Goal: Task Accomplishment & Management: Use online tool/utility

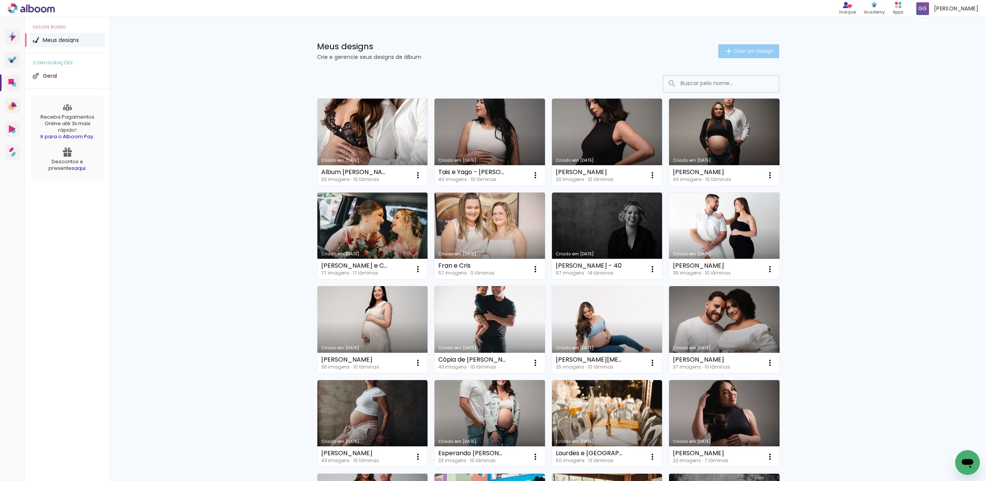
click at [738, 52] on span "Criar um design" at bounding box center [753, 51] width 40 height 5
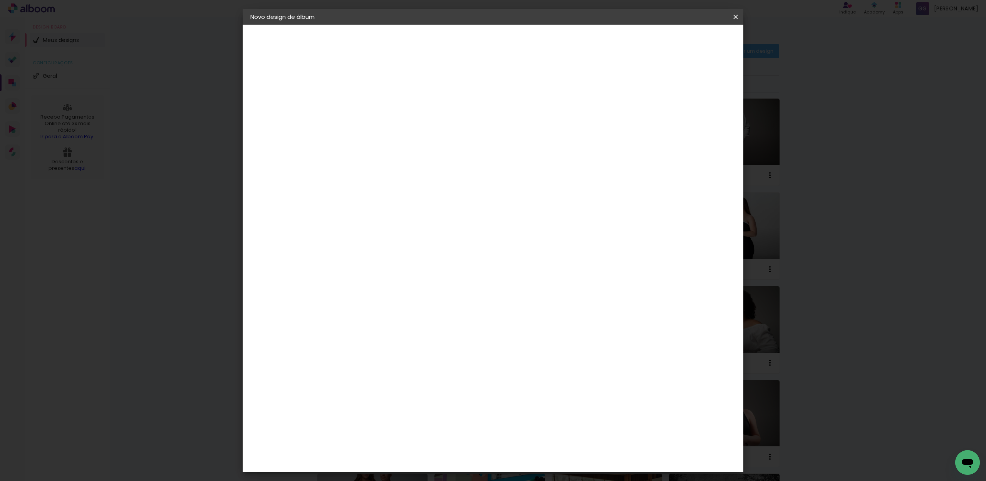
click at [376, 107] on input at bounding box center [376, 103] width 0 height 12
type input "Patricia e Jefferson"
type paper-input "Patricia e Jefferson"
drag, startPoint x: 551, startPoint y: 104, endPoint x: 441, endPoint y: 104, distance: 110.2
click at [0, 0] on div "Informações Dê um título ao seu álbum. Avançar" at bounding box center [0, 0] width 0 height 0
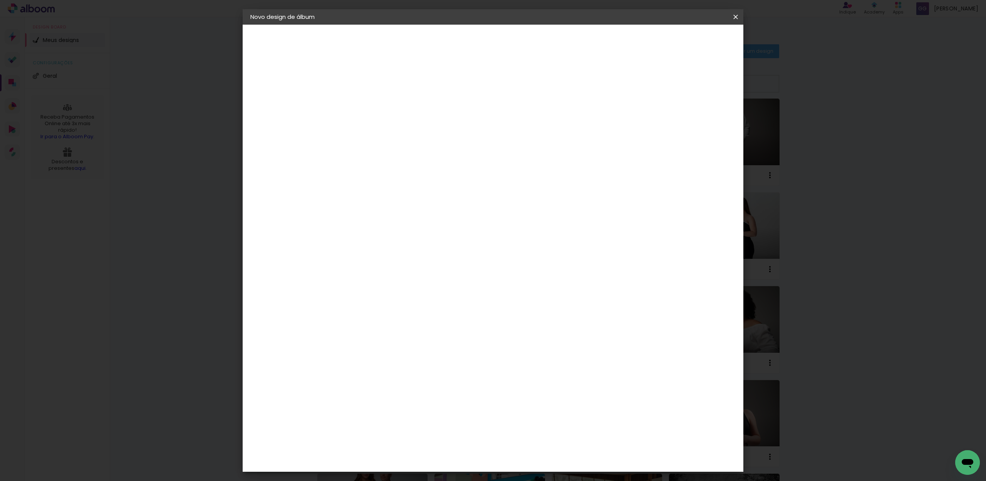
type input "Esperando"
type paper-input "Esperando"
type input "Esperando [PERSON_NAME]"
type paper-input "Esperando [PERSON_NAME]"
click at [455, 45] on paper-button "Avançar" at bounding box center [437, 40] width 38 height 13
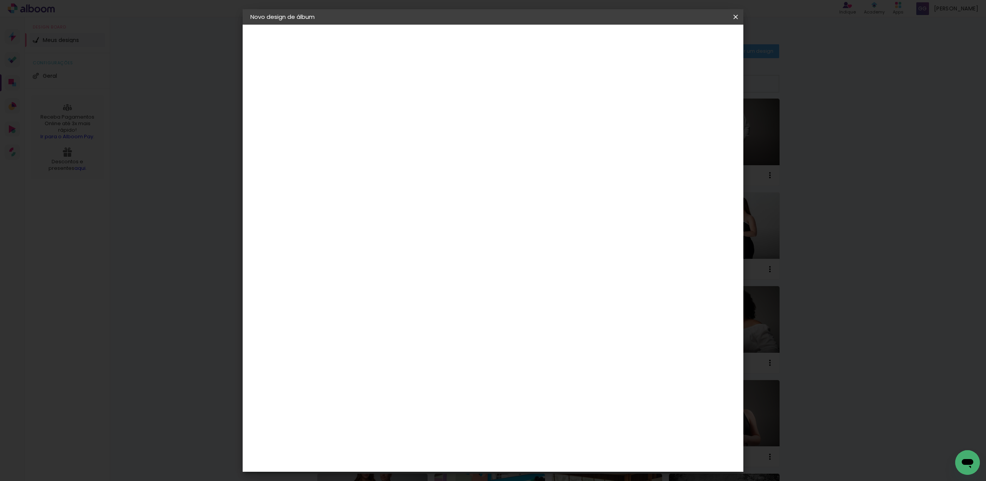
click at [435, 149] on input at bounding box center [396, 147] width 78 height 10
type input "Go"
type paper-input "Go"
click at [390, 176] on div "Go image" at bounding box center [380, 175] width 19 height 12
click at [500, 116] on paper-item "Tamanho Livre" at bounding box center [465, 117] width 69 height 17
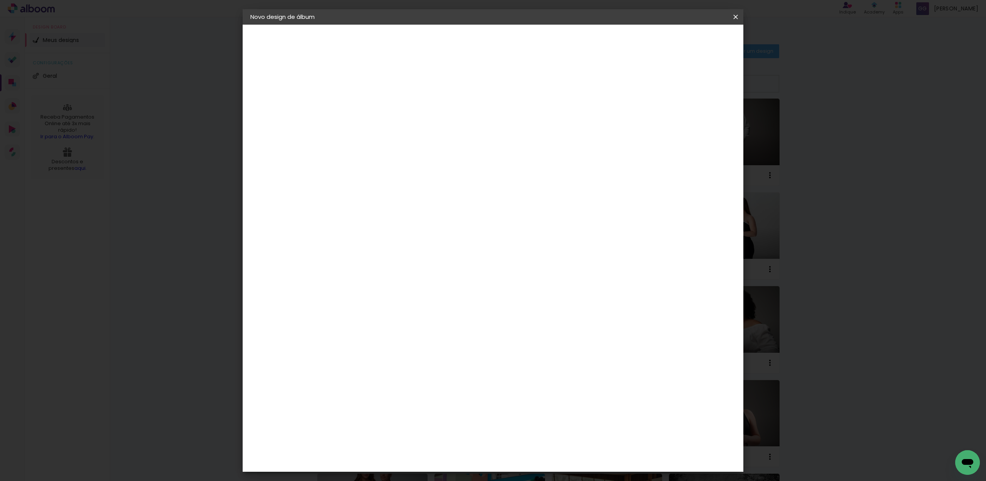
click at [500, 44] on paper-button "Avançar" at bounding box center [481, 40] width 38 height 13
click at [0, 0] on slot "Voltar" at bounding box center [0, 0] width 0 height 0
click at [390, 173] on div "Go image" at bounding box center [380, 175] width 19 height 12
click at [0, 0] on slot "Avançar" at bounding box center [0, 0] width 0 height 0
click at [406, 128] on input "text" at bounding box center [391, 134] width 30 height 12
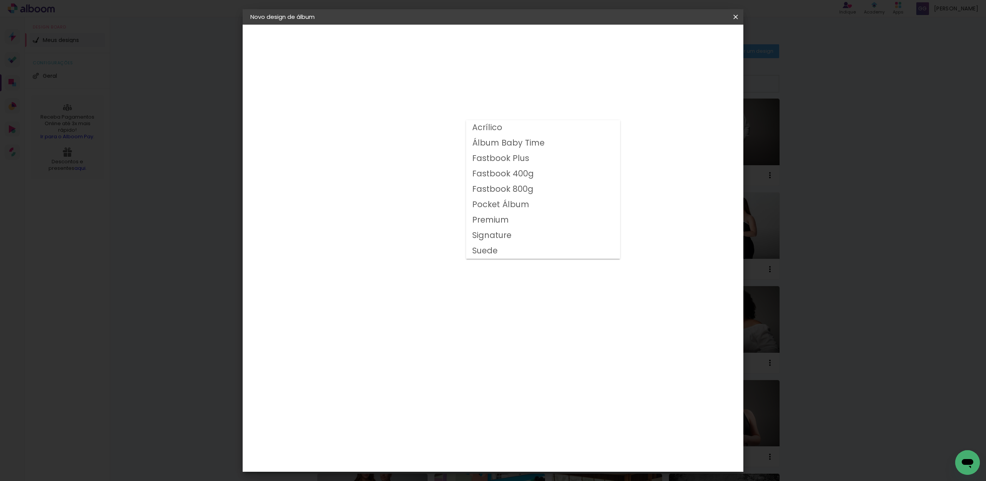
click at [0, 0] on slot "Fastbook 800g" at bounding box center [0, 0] width 0 height 0
type input "Fastbook 800g"
click at [502, 43] on paper-button "Avançar" at bounding box center [483, 40] width 38 height 13
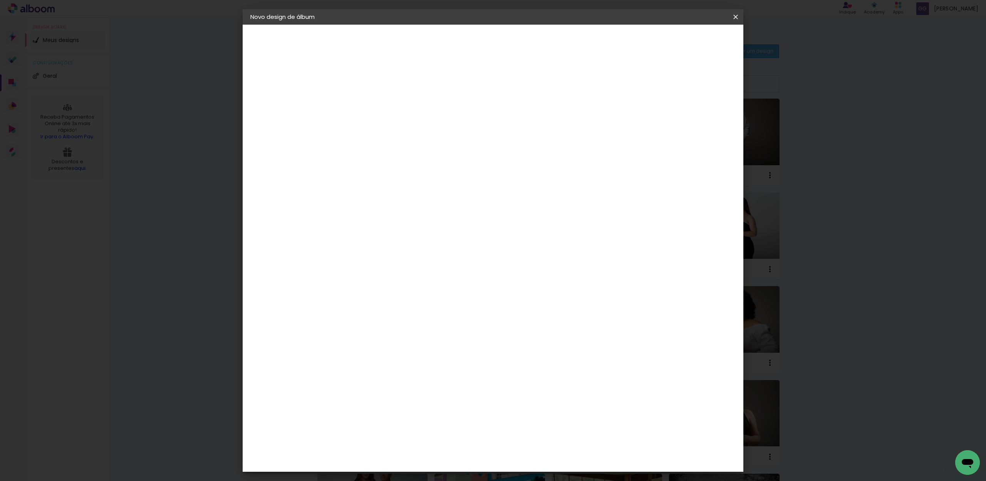
click at [686, 38] on span "Iniciar design" at bounding box center [668, 40] width 35 height 5
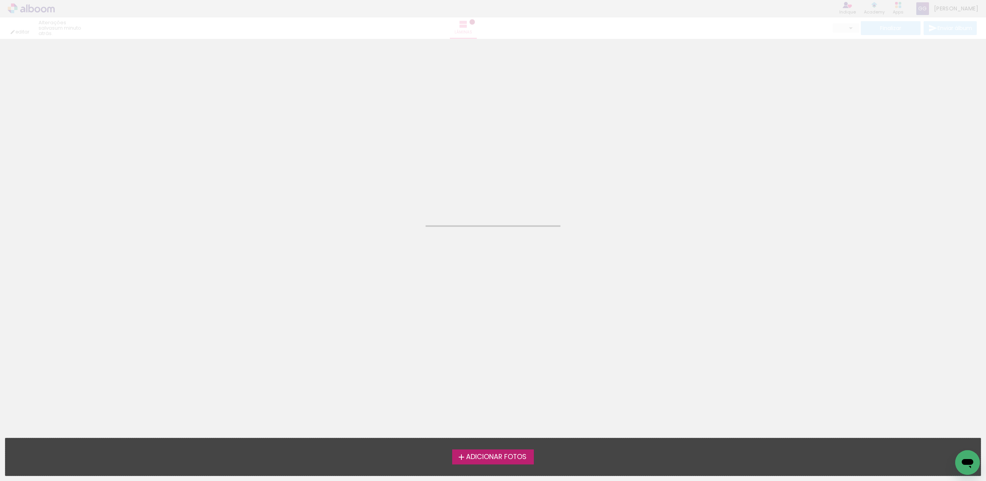
click at [488, 455] on span "Adicionar Fotos" at bounding box center [496, 457] width 60 height 7
click at [0, 0] on input "file" at bounding box center [0, 0] width 0 height 0
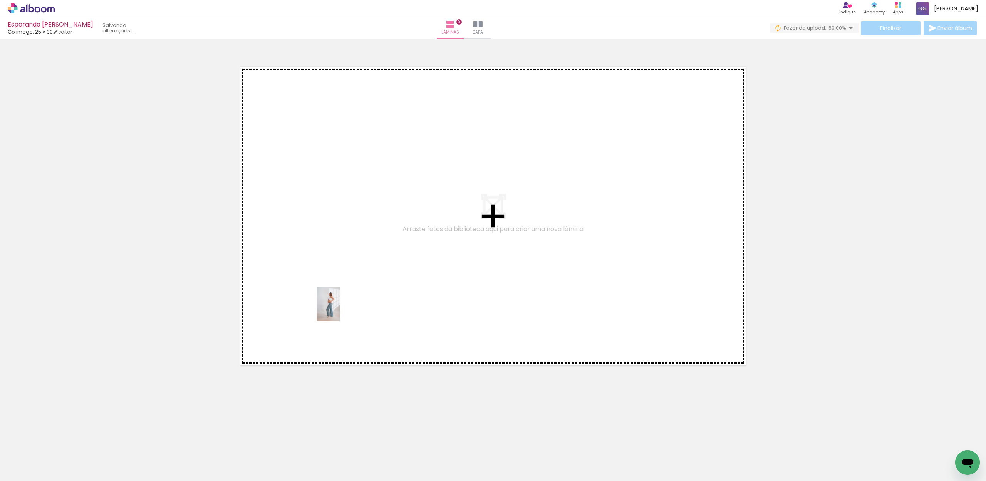
drag, startPoint x: 84, startPoint y: 458, endPoint x: 240, endPoint y: 373, distance: 177.4
click at [343, 307] on quentale-workspace at bounding box center [493, 240] width 986 height 481
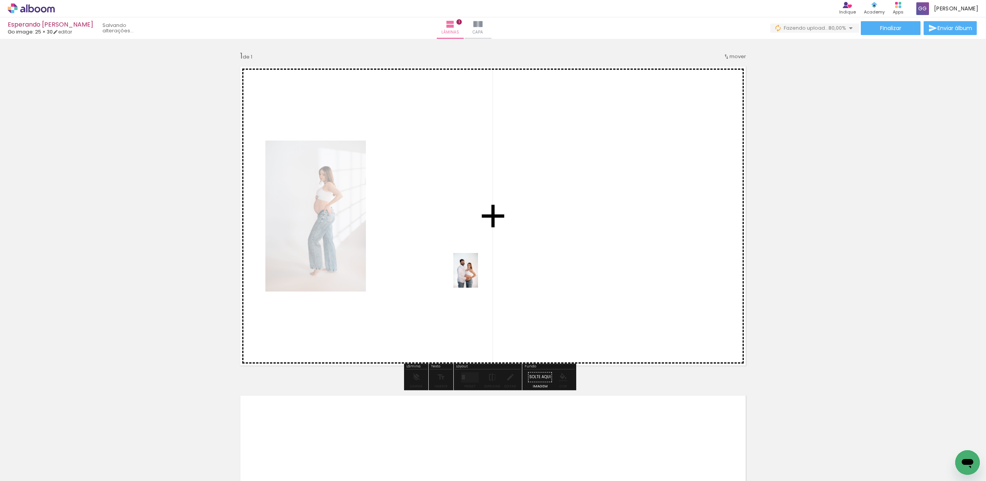
drag, startPoint x: 129, startPoint y: 455, endPoint x: 476, endPoint y: 276, distance: 391.1
click at [476, 276] on quentale-workspace at bounding box center [493, 240] width 986 height 481
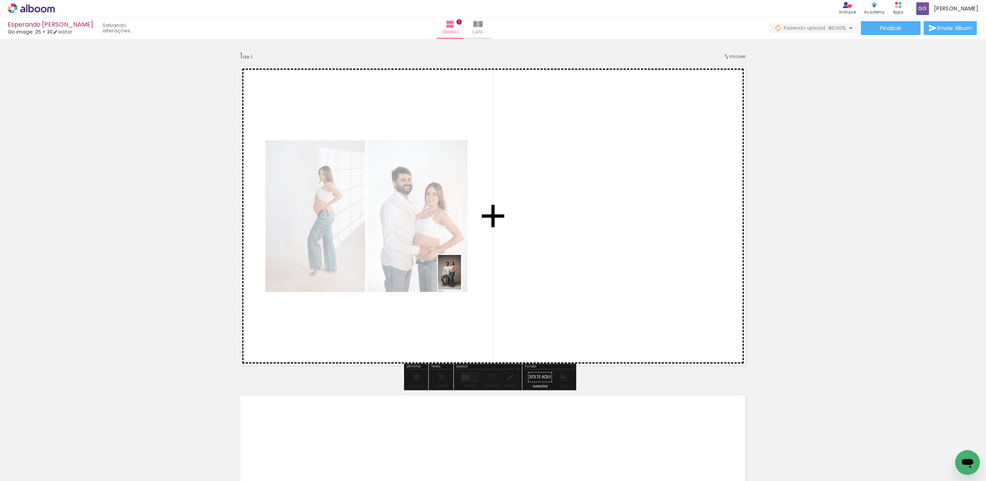
drag, startPoint x: 244, startPoint y: 414, endPoint x: 461, endPoint y: 278, distance: 255.8
click at [461, 278] on quentale-workspace at bounding box center [493, 240] width 986 height 481
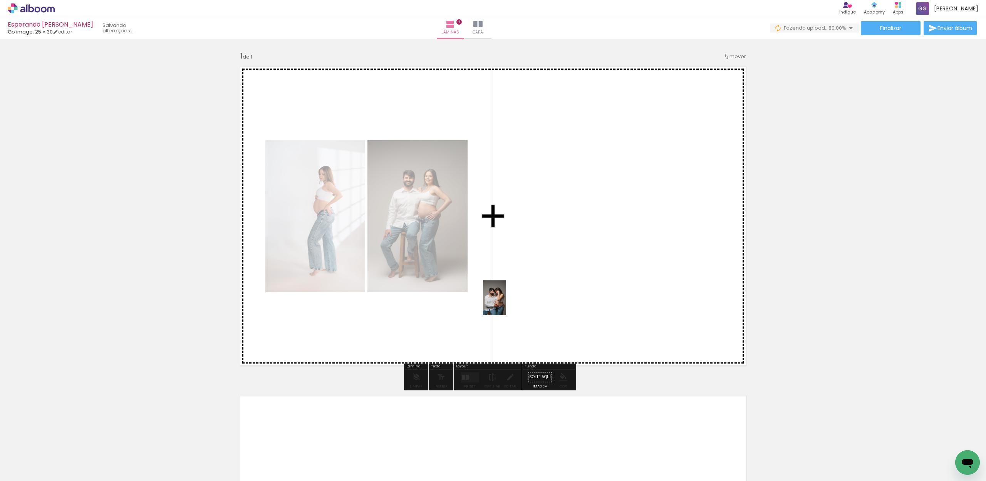
drag, startPoint x: 210, startPoint y: 458, endPoint x: 507, endPoint y: 310, distance: 332.3
click at [509, 301] on quentale-workspace at bounding box center [493, 240] width 986 height 481
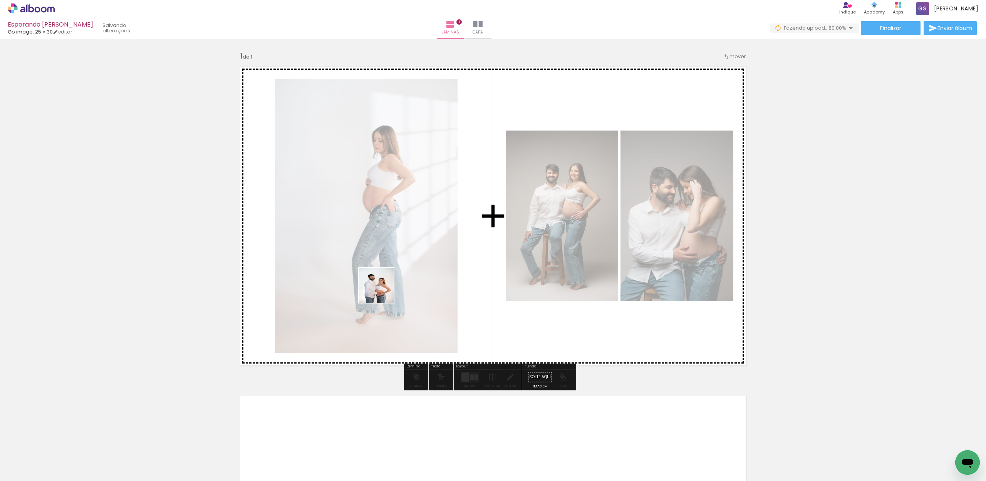
drag, startPoint x: 126, startPoint y: 461, endPoint x: 421, endPoint y: 273, distance: 349.0
click at [421, 272] on quentale-workspace at bounding box center [493, 240] width 986 height 481
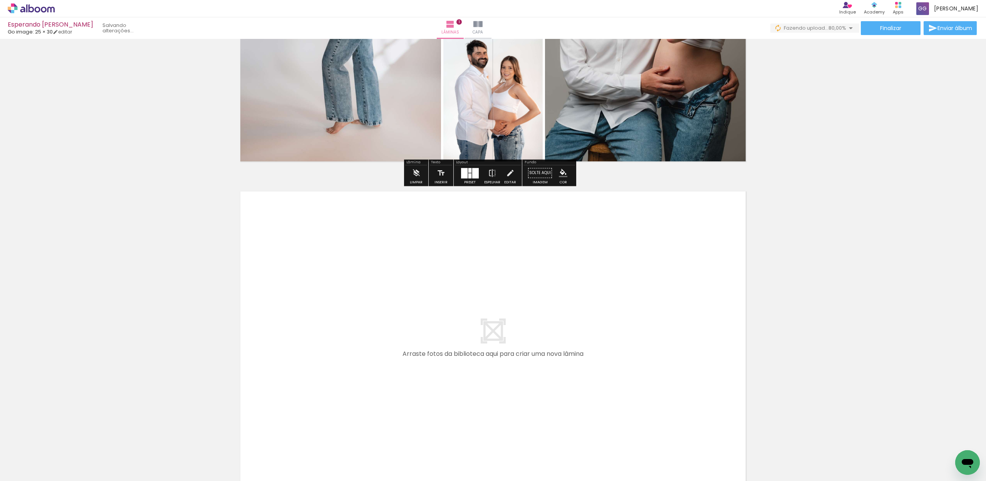
scroll to position [205, 0]
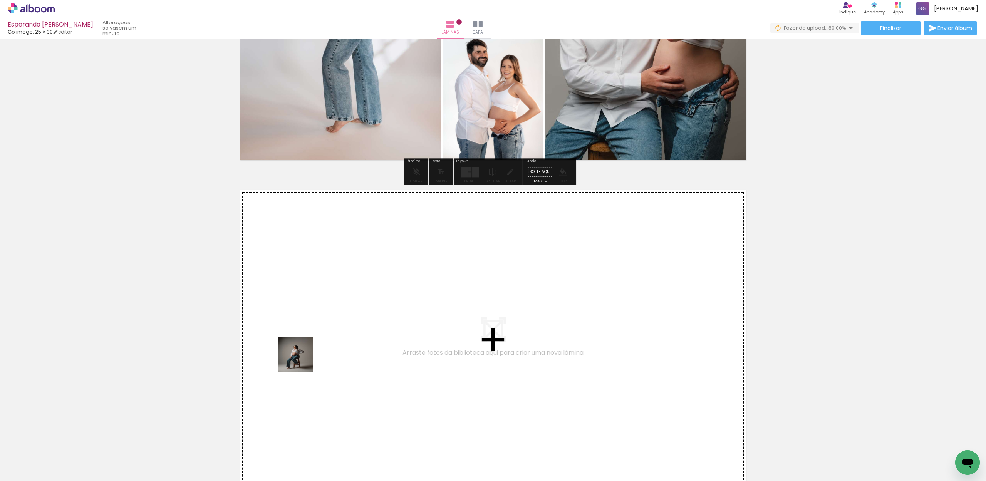
drag, startPoint x: 252, startPoint y: 451, endPoint x: 329, endPoint y: 330, distance: 143.6
click at [329, 330] on quentale-workspace at bounding box center [493, 240] width 986 height 481
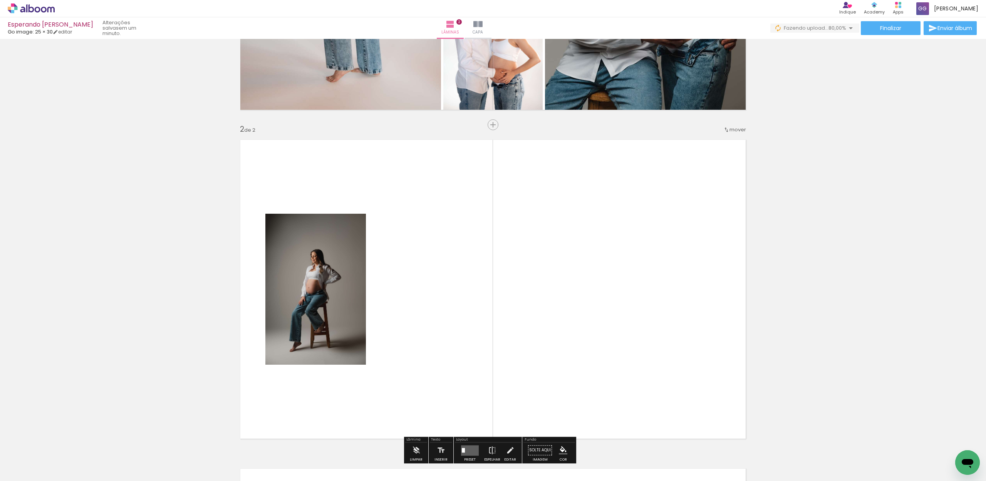
scroll to position [309, 0]
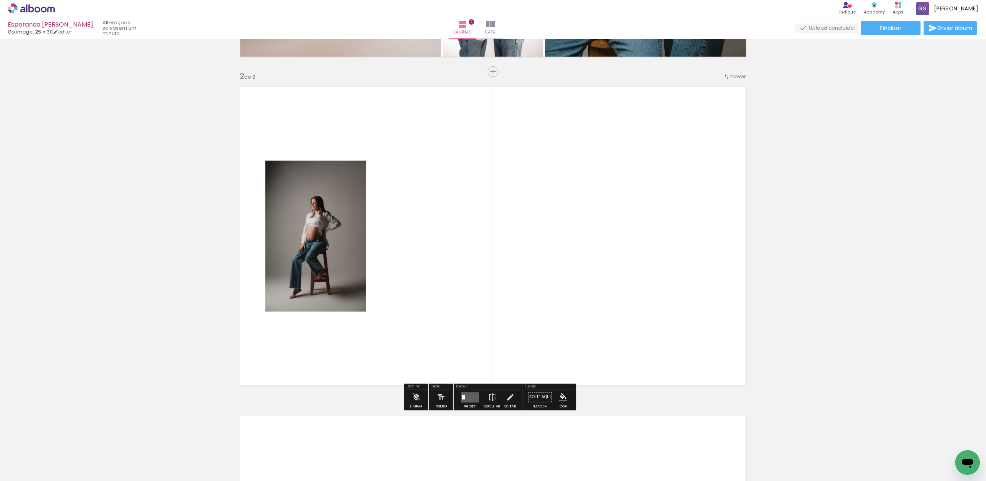
drag, startPoint x: 301, startPoint y: 458, endPoint x: 392, endPoint y: 363, distance: 131.3
click at [410, 326] on quentale-workspace at bounding box center [493, 240] width 986 height 481
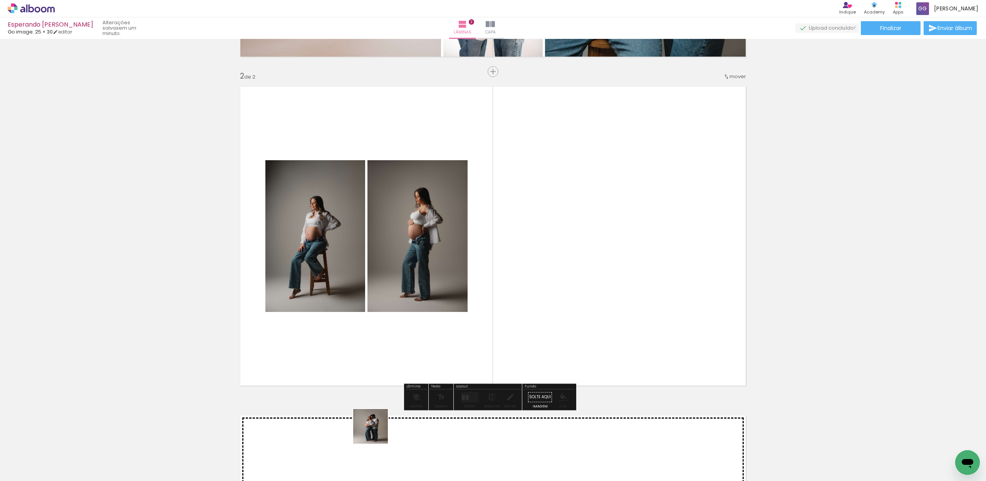
drag, startPoint x: 341, startPoint y: 452, endPoint x: 566, endPoint y: 313, distance: 263.9
click at [570, 296] on quentale-workspace at bounding box center [493, 240] width 986 height 481
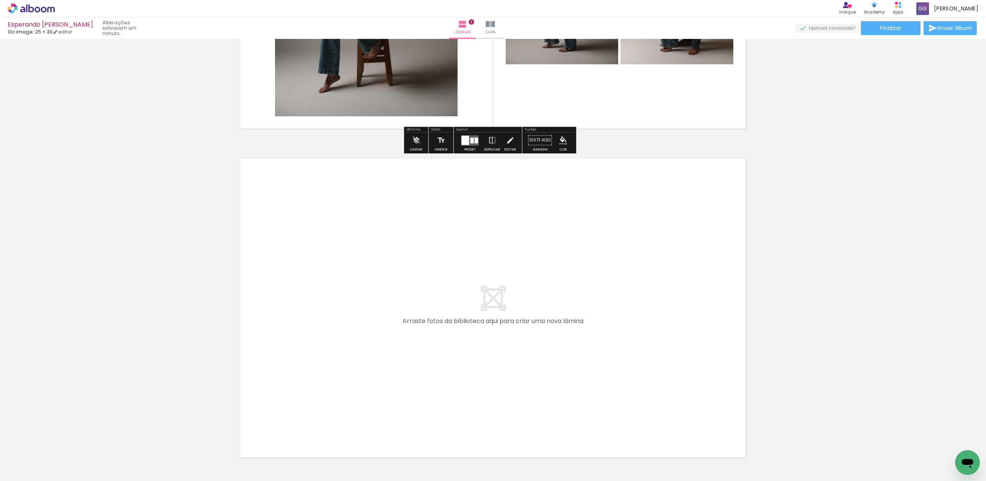
scroll to position [617, 0]
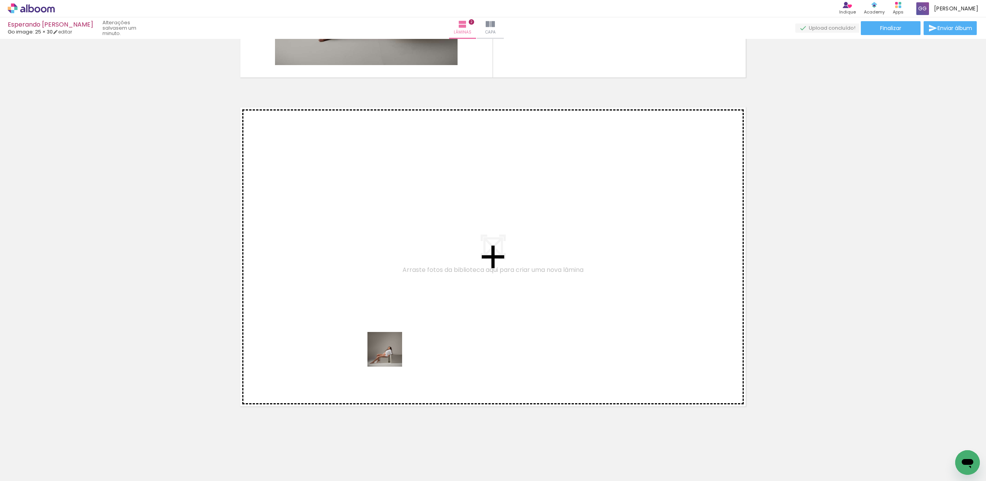
drag, startPoint x: 391, startPoint y: 456, endPoint x: 393, endPoint y: 329, distance: 127.9
click at [393, 329] on quentale-workspace at bounding box center [493, 240] width 986 height 481
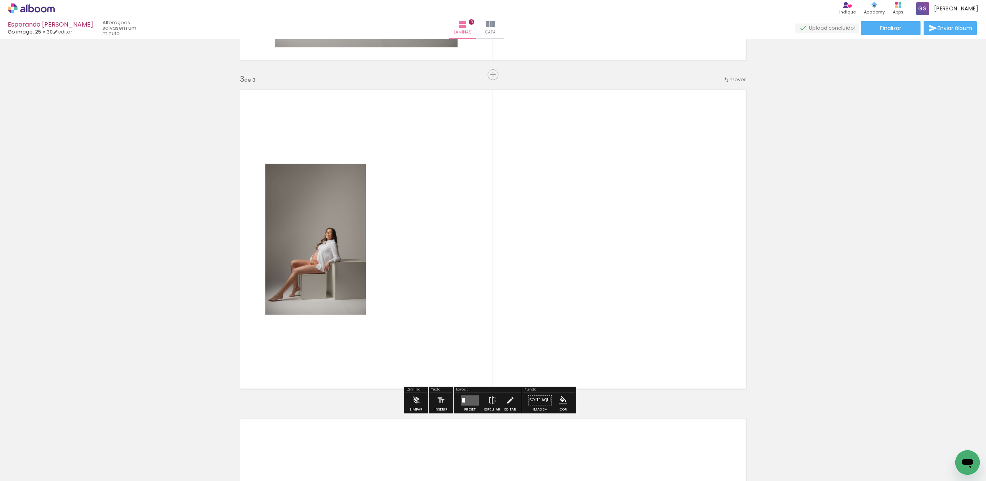
scroll to position [638, 0]
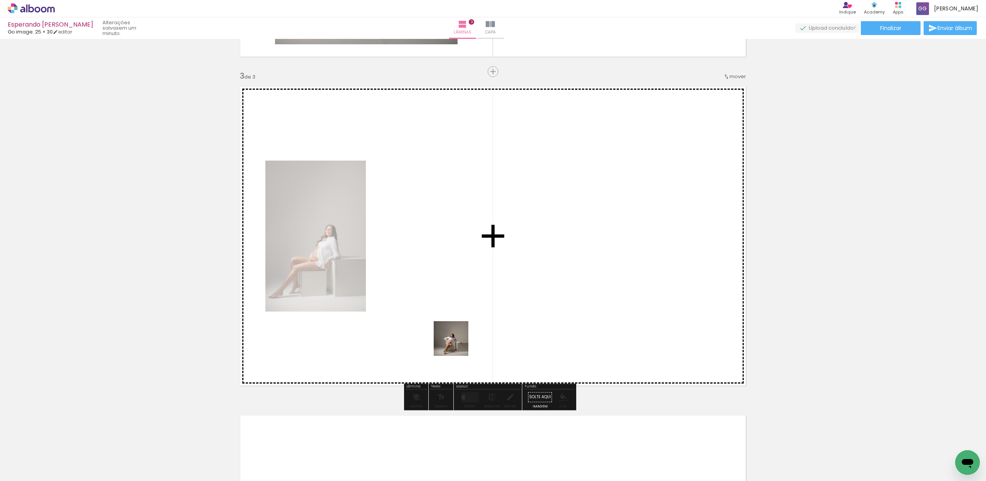
drag, startPoint x: 430, startPoint y: 464, endPoint x: 463, endPoint y: 316, distance: 151.5
click at [463, 303] on quentale-workspace at bounding box center [493, 240] width 986 height 481
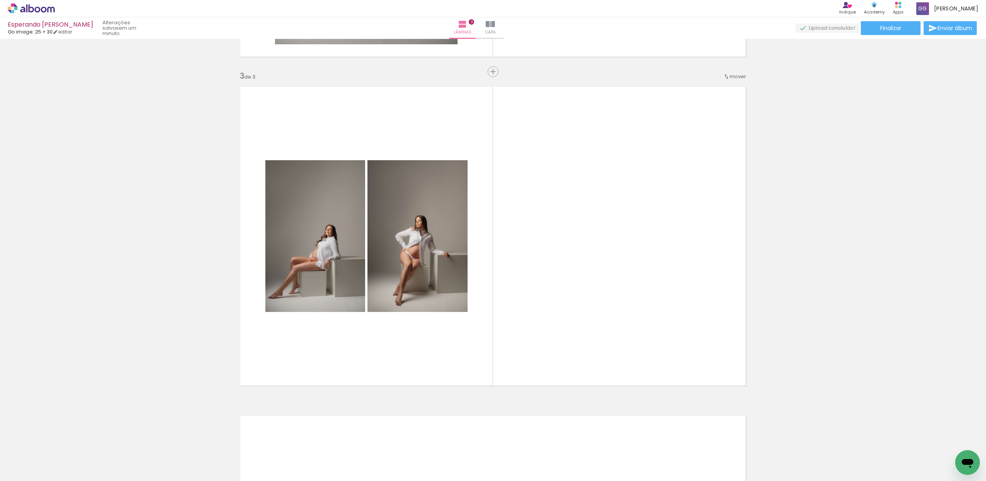
drag, startPoint x: 470, startPoint y: 464, endPoint x: 538, endPoint y: 362, distance: 121.7
click at [538, 359] on quentale-workspace at bounding box center [493, 240] width 986 height 481
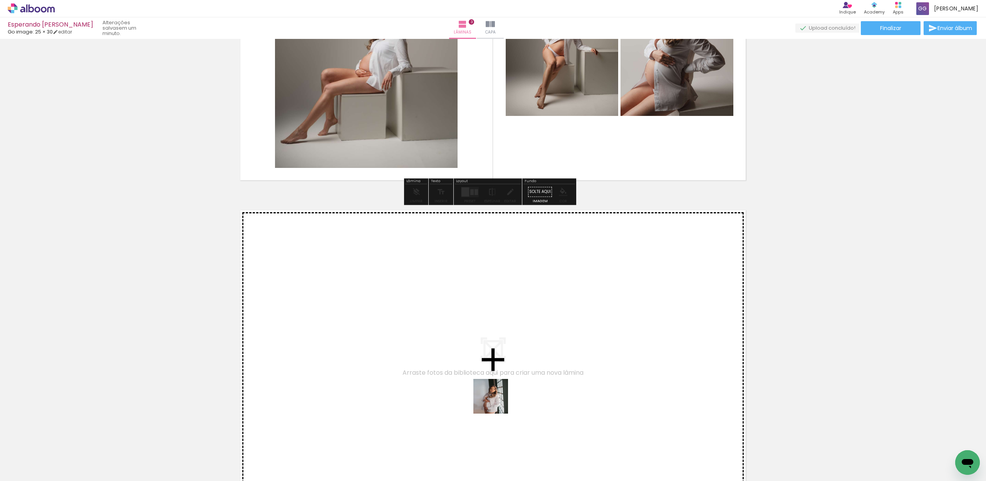
drag, startPoint x: 519, startPoint y: 456, endPoint x: 480, endPoint y: 354, distance: 109.7
click at [480, 354] on quentale-workspace at bounding box center [493, 240] width 986 height 481
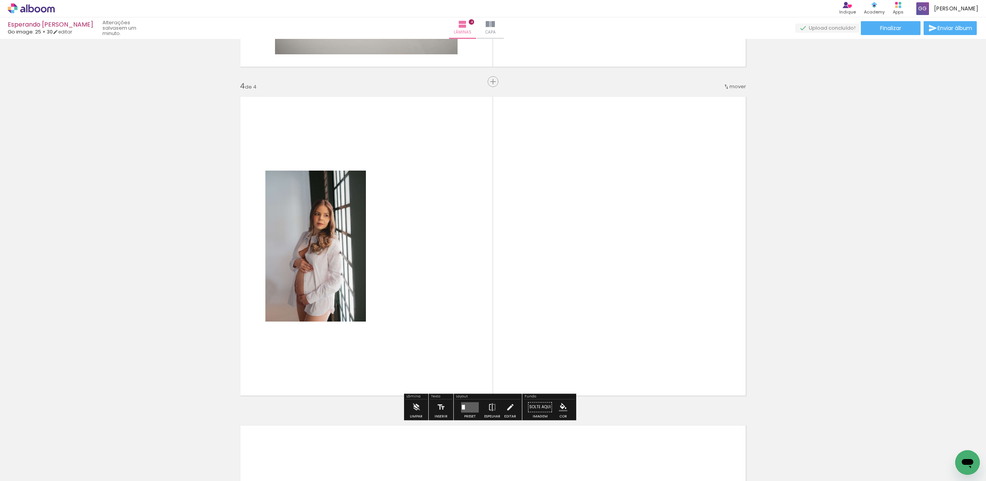
scroll to position [967, 0]
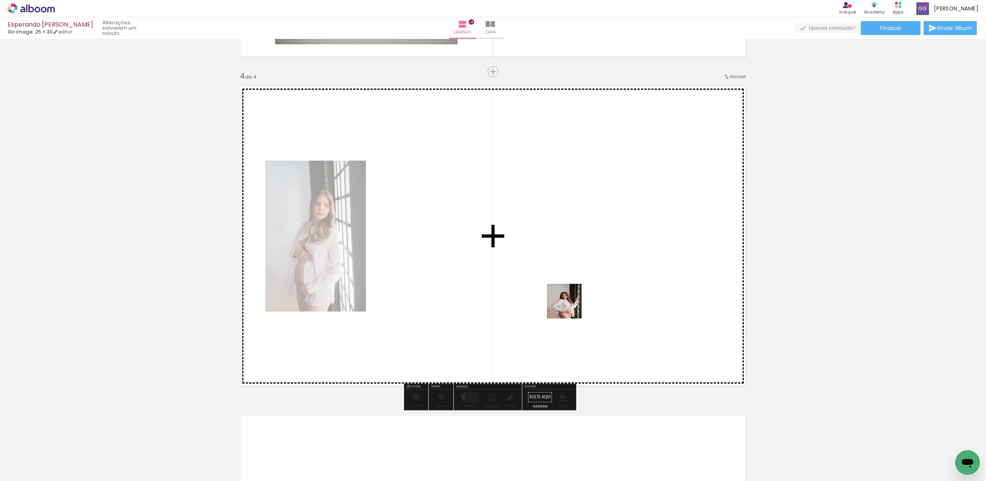
drag, startPoint x: 555, startPoint y: 463, endPoint x: 576, endPoint y: 304, distance: 159.8
click at [572, 295] on quentale-workspace at bounding box center [493, 240] width 986 height 481
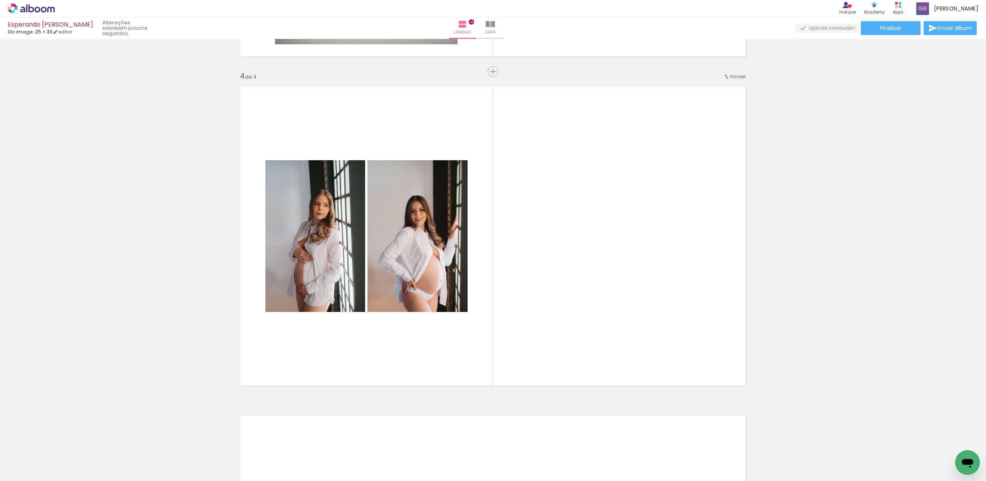
scroll to position [0, 36]
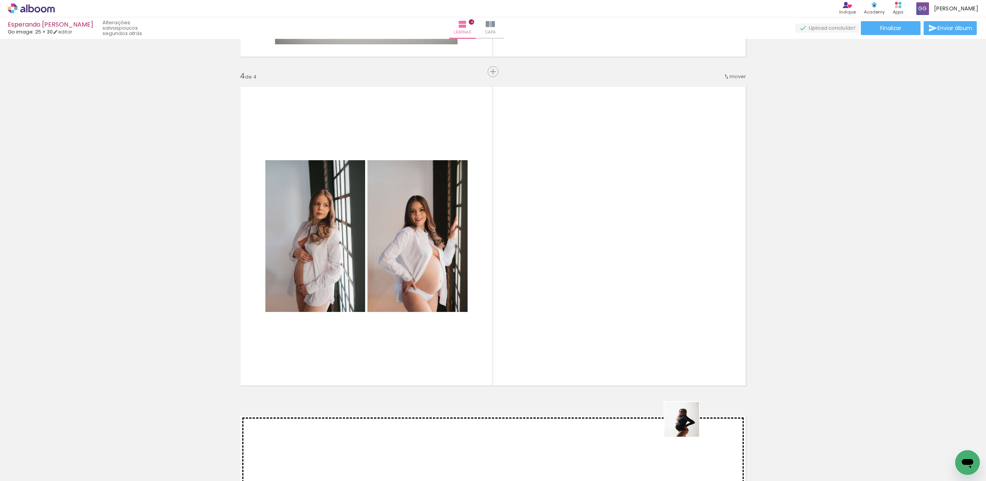
drag, startPoint x: 688, startPoint y: 458, endPoint x: 663, endPoint y: 295, distance: 165.1
click at [663, 295] on quentale-workspace at bounding box center [493, 240] width 986 height 481
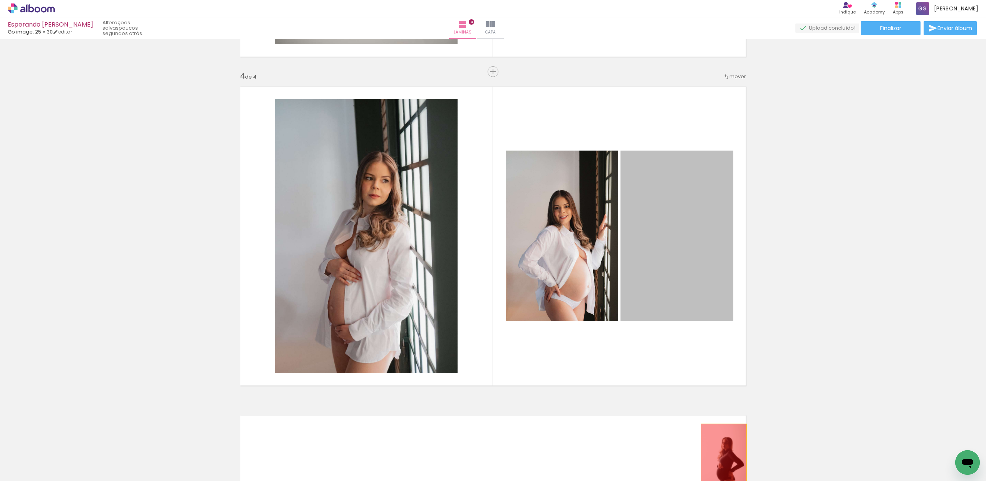
drag, startPoint x: 701, startPoint y: 272, endPoint x: 718, endPoint y: 461, distance: 189.9
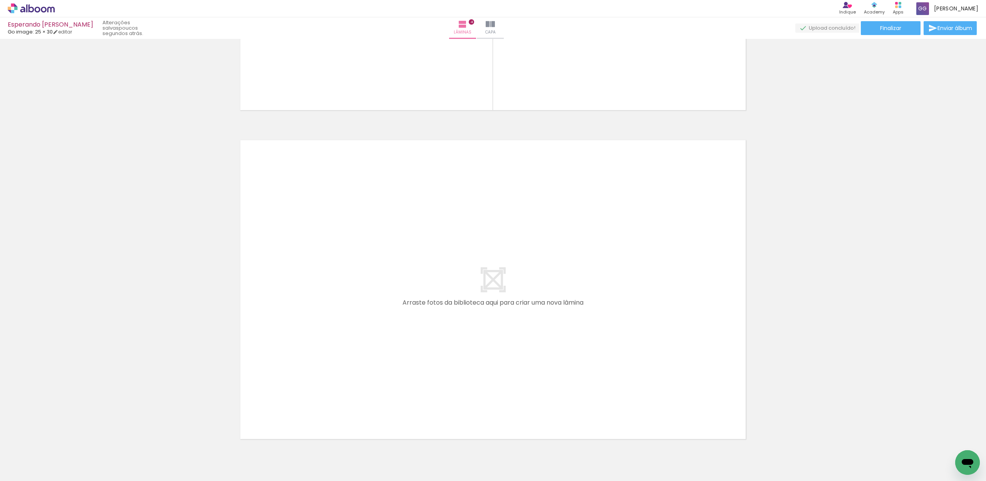
scroll to position [1275, 0]
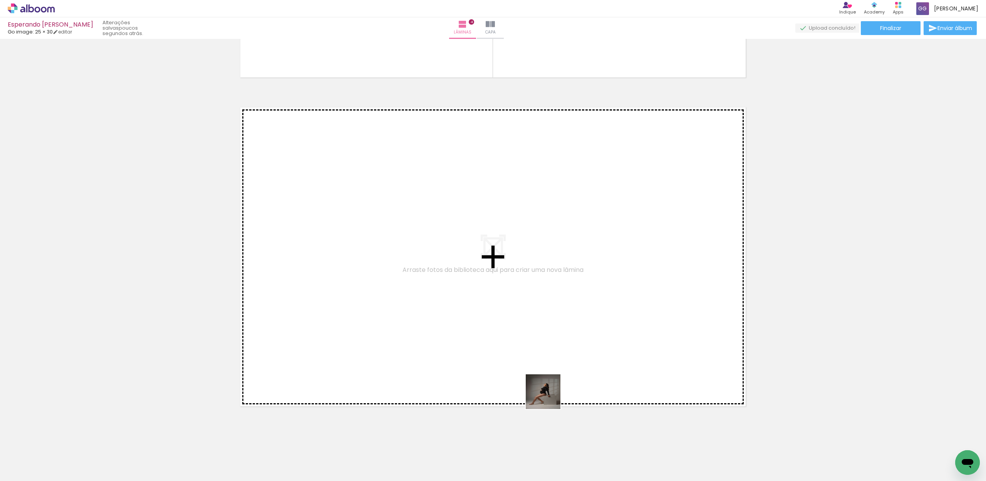
drag, startPoint x: 566, startPoint y: 461, endPoint x: 584, endPoint y: 429, distance: 36.4
click at [533, 339] on quentale-workspace at bounding box center [493, 240] width 986 height 481
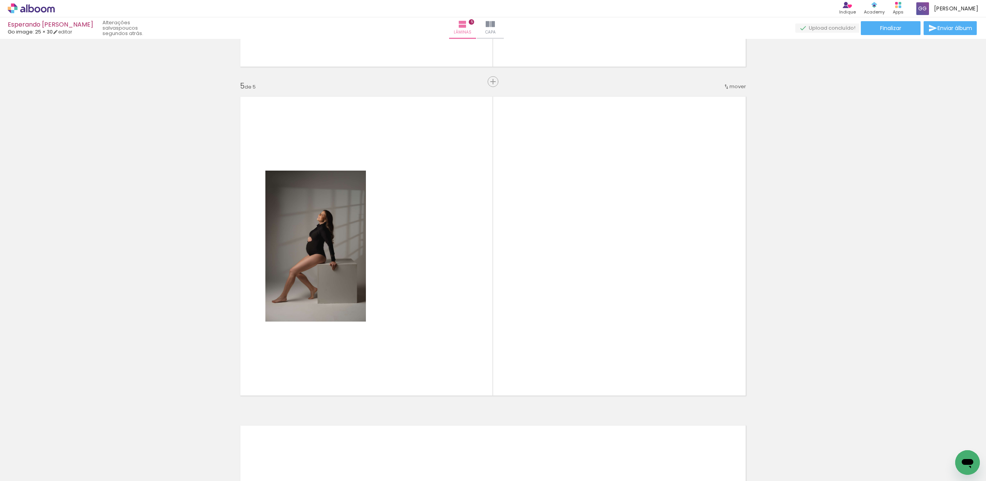
scroll to position [1296, 0]
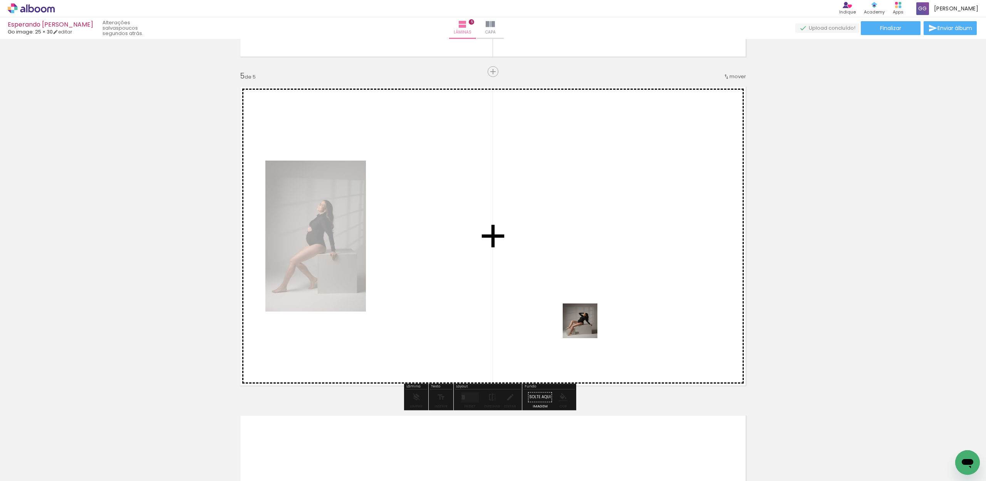
drag, startPoint x: 597, startPoint y: 428, endPoint x: 586, endPoint y: 324, distance: 104.2
click at [586, 324] on quentale-workspace at bounding box center [493, 240] width 986 height 481
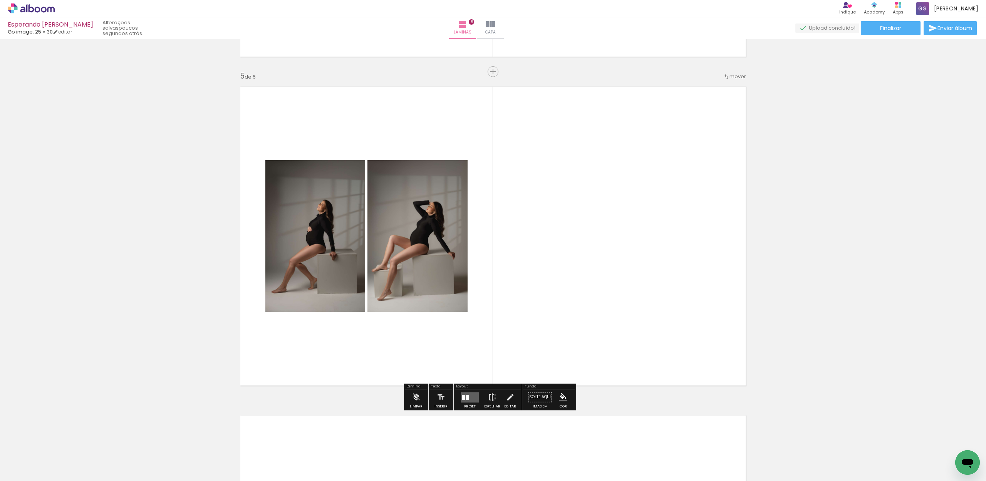
drag, startPoint x: 651, startPoint y: 458, endPoint x: 645, endPoint y: 341, distance: 117.6
click at [632, 290] on quentale-workspace at bounding box center [493, 240] width 986 height 481
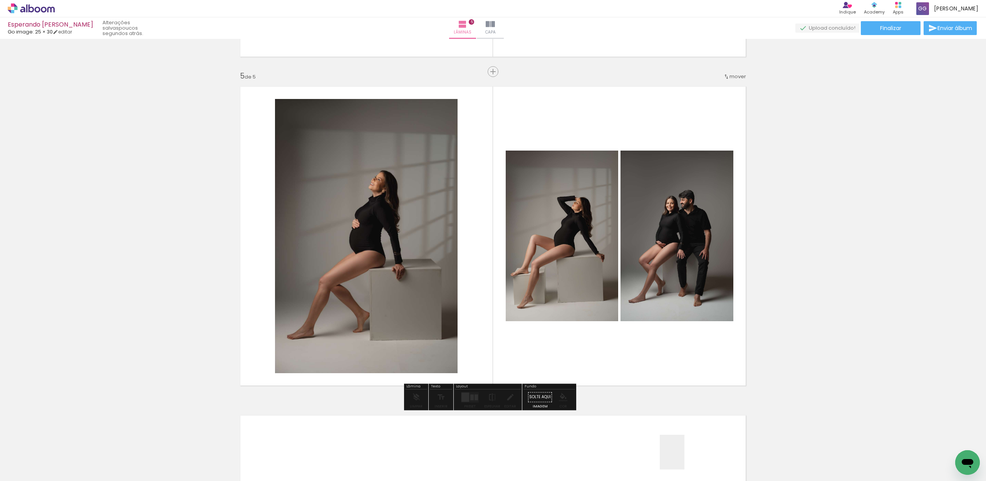
drag, startPoint x: 683, startPoint y: 458, endPoint x: 665, endPoint y: 333, distance: 126.5
click at [663, 325] on quentale-workspace at bounding box center [493, 240] width 986 height 481
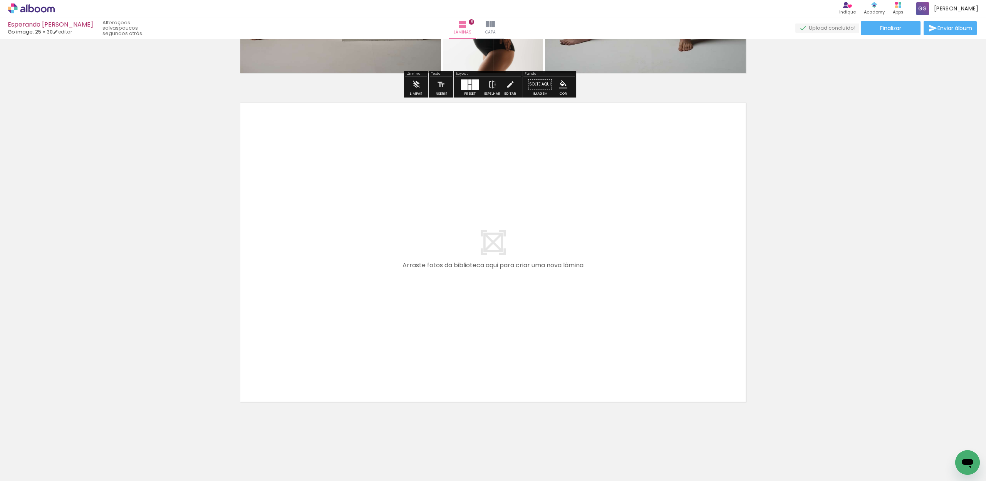
scroll to position [1609, 0]
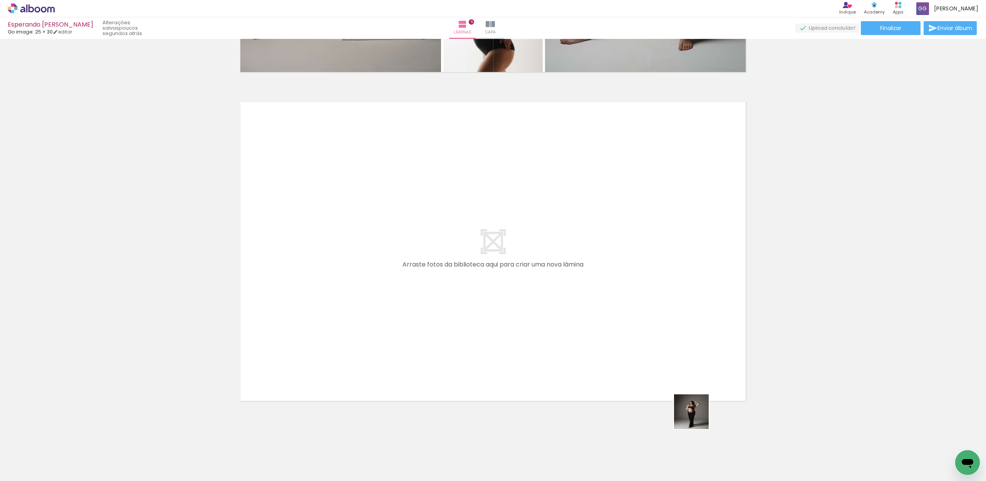
drag, startPoint x: 731, startPoint y: 460, endPoint x: 739, endPoint y: 411, distance: 49.5
click at [591, 333] on quentale-workspace at bounding box center [493, 240] width 986 height 481
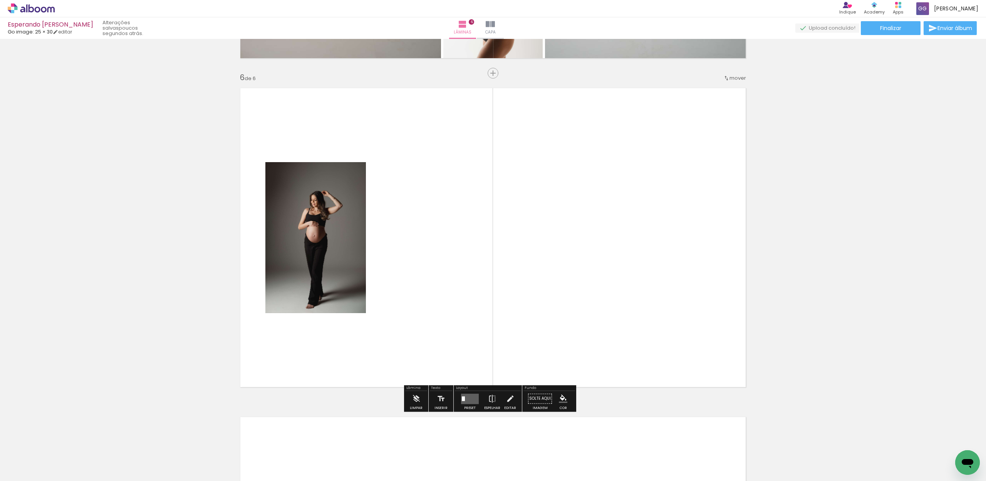
scroll to position [1625, 0]
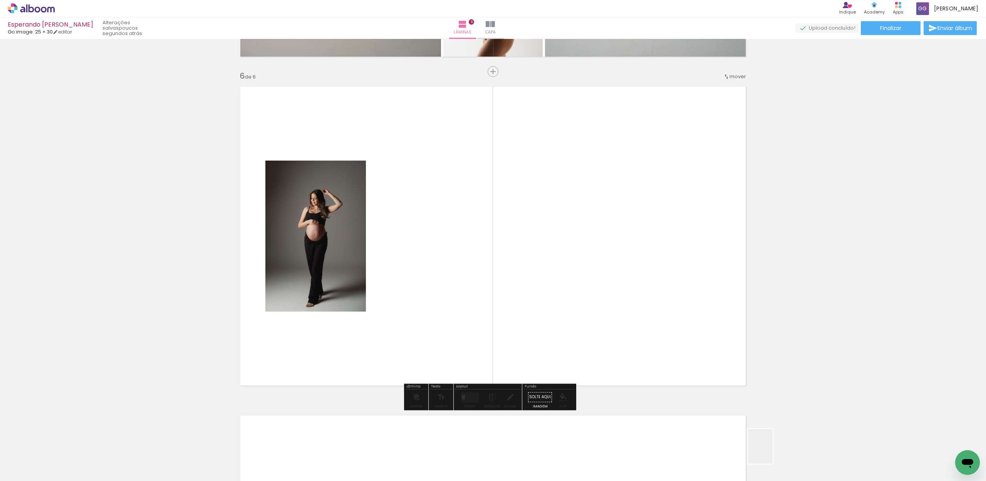
drag, startPoint x: 774, startPoint y: 455, endPoint x: 626, endPoint y: 327, distance: 196.1
click at [597, 312] on quentale-workspace at bounding box center [493, 240] width 986 height 481
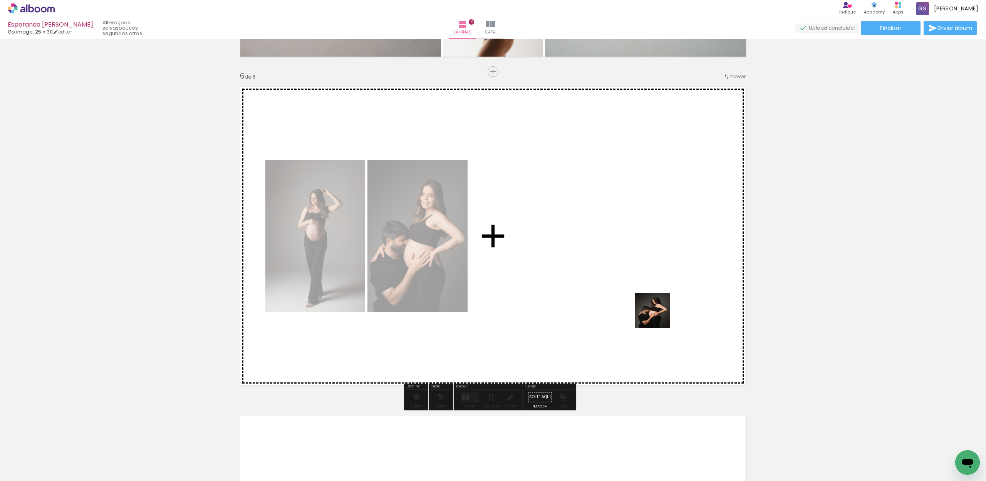
drag, startPoint x: 658, startPoint y: 316, endPoint x: 666, endPoint y: 329, distance: 14.5
click at [640, 296] on quentale-workspace at bounding box center [493, 240] width 986 height 481
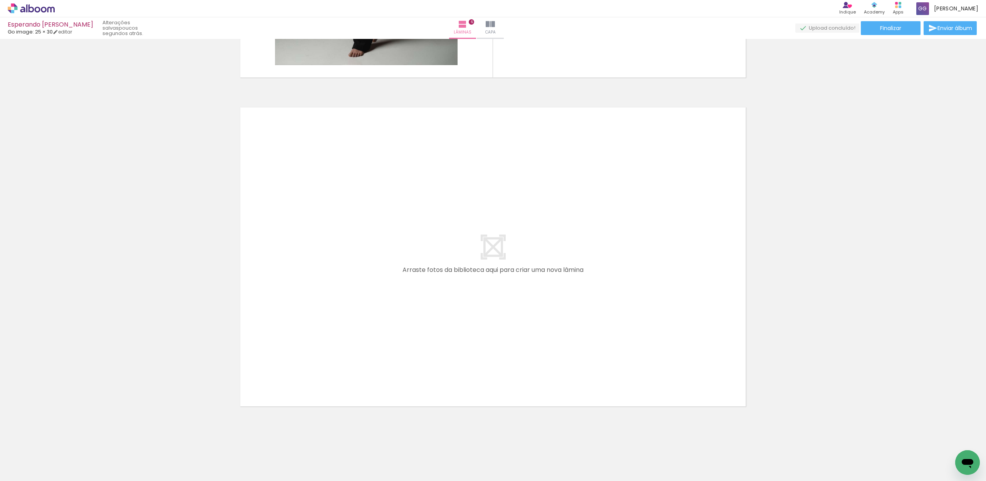
scroll to position [0, 373]
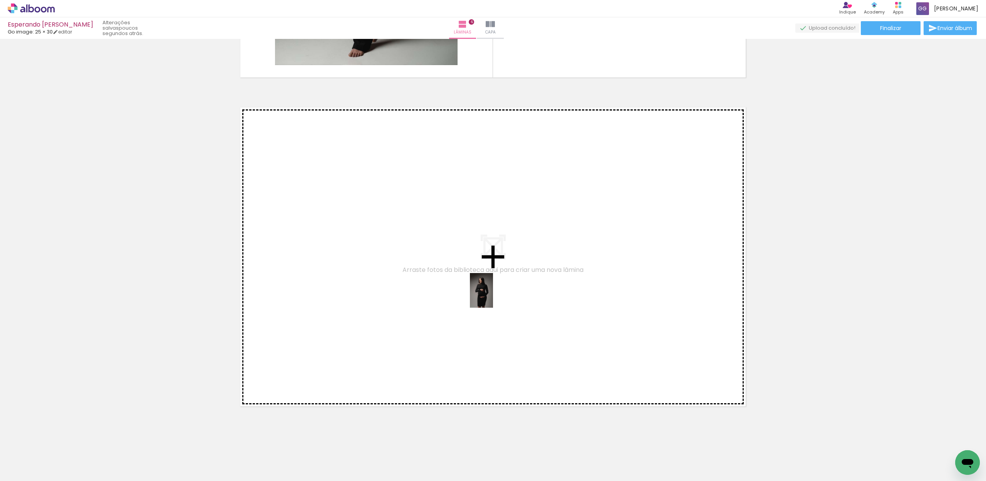
drag, startPoint x: 528, startPoint y: 456, endPoint x: 493, endPoint y: 296, distance: 163.9
click at [493, 296] on quentale-workspace at bounding box center [493, 240] width 986 height 481
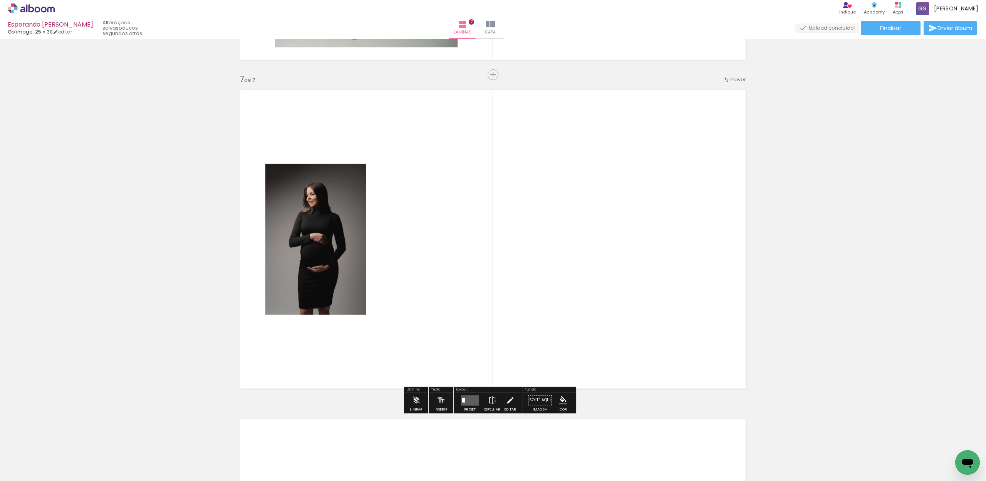
scroll to position [1954, 0]
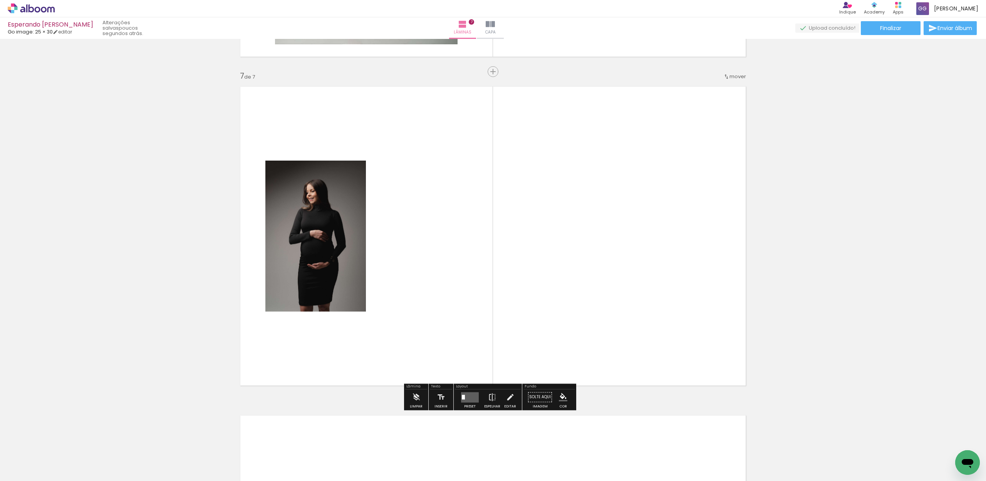
drag, startPoint x: 572, startPoint y: 455, endPoint x: 575, endPoint y: 324, distance: 131.0
click at [575, 320] on quentale-workspace at bounding box center [493, 240] width 986 height 481
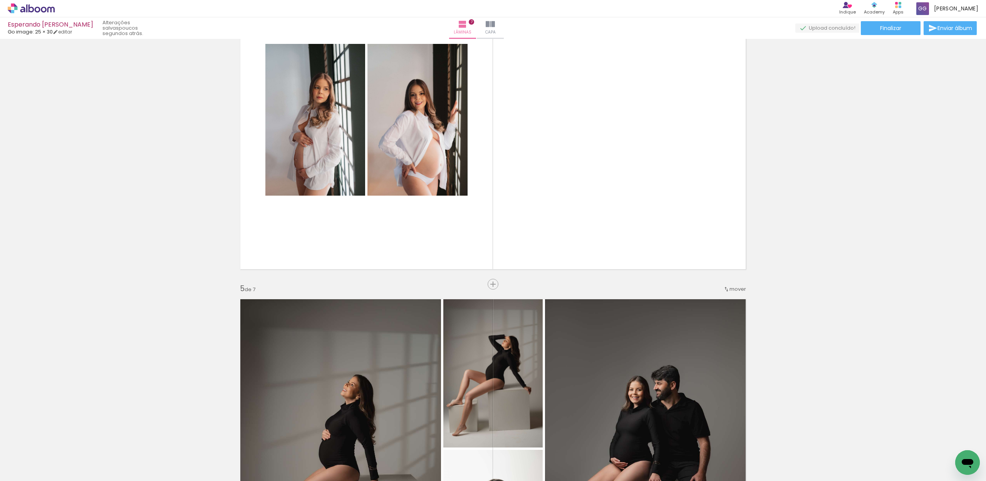
scroll to position [978, 0]
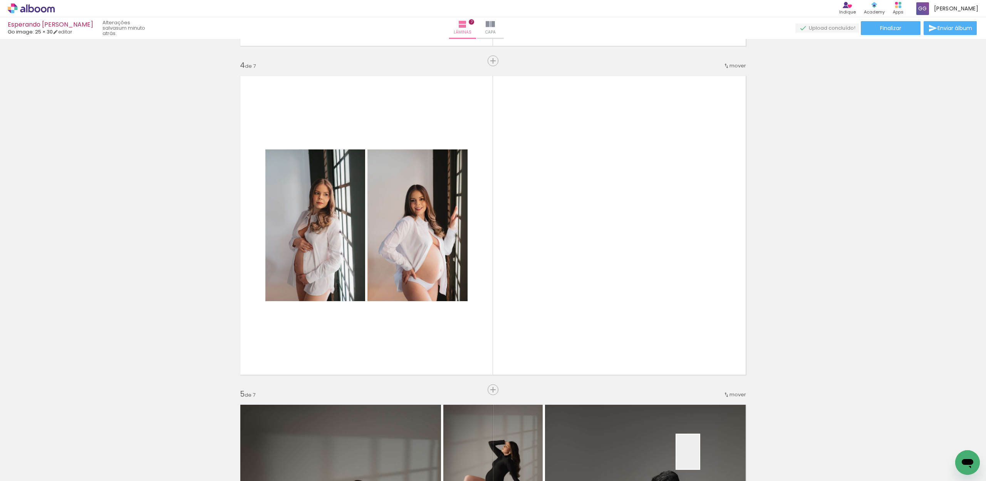
drag, startPoint x: 700, startPoint y: 458, endPoint x: 623, endPoint y: 267, distance: 205.4
click at [623, 267] on quentale-workspace at bounding box center [493, 240] width 986 height 481
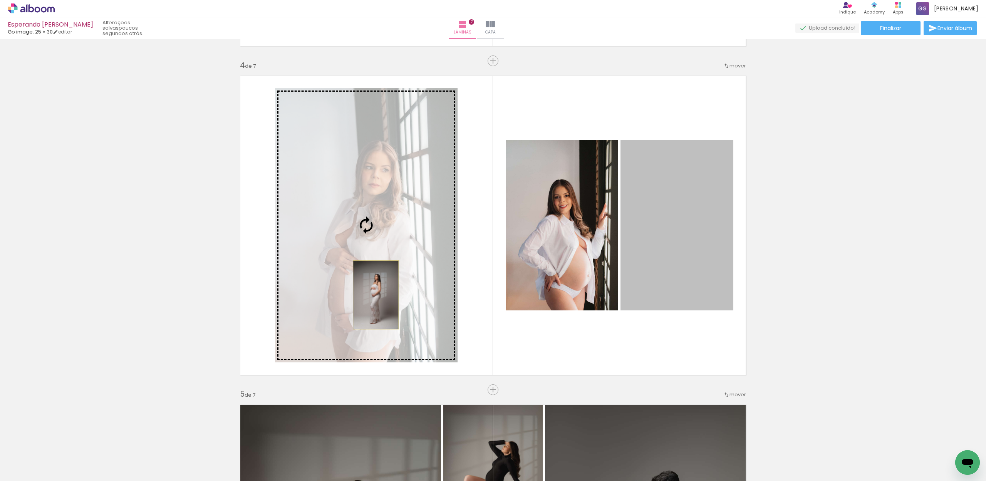
drag, startPoint x: 687, startPoint y: 278, endPoint x: 372, endPoint y: 295, distance: 315.5
click at [0, 0] on slot at bounding box center [0, 0] width 0 height 0
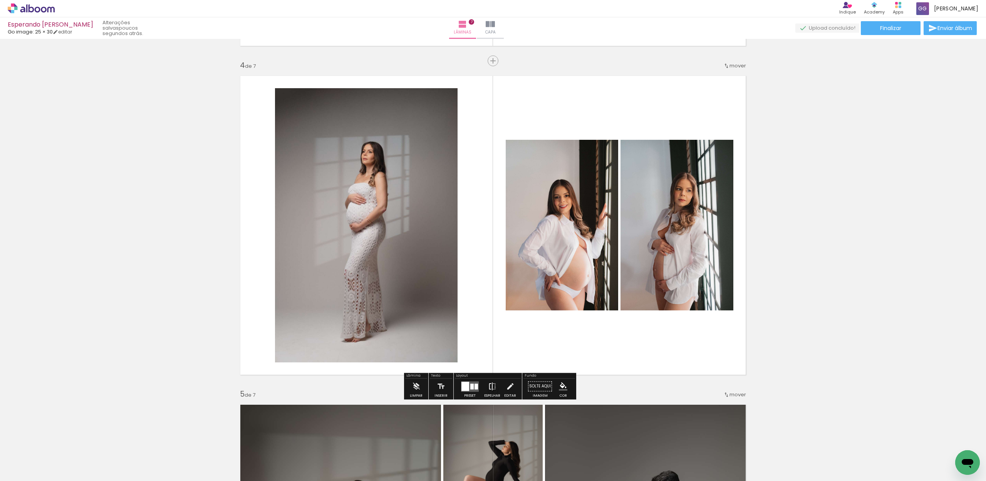
click at [492, 385] on iron-icon at bounding box center [492, 386] width 8 height 15
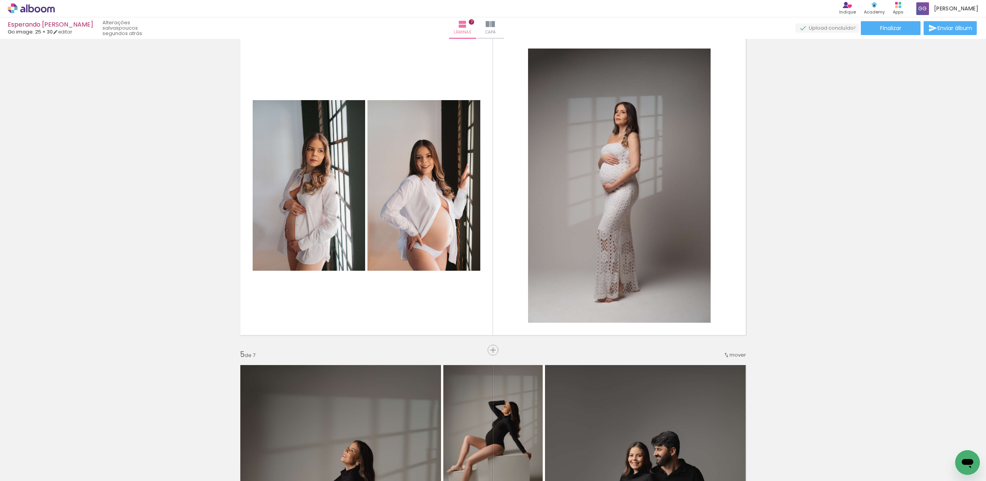
scroll to position [1235, 0]
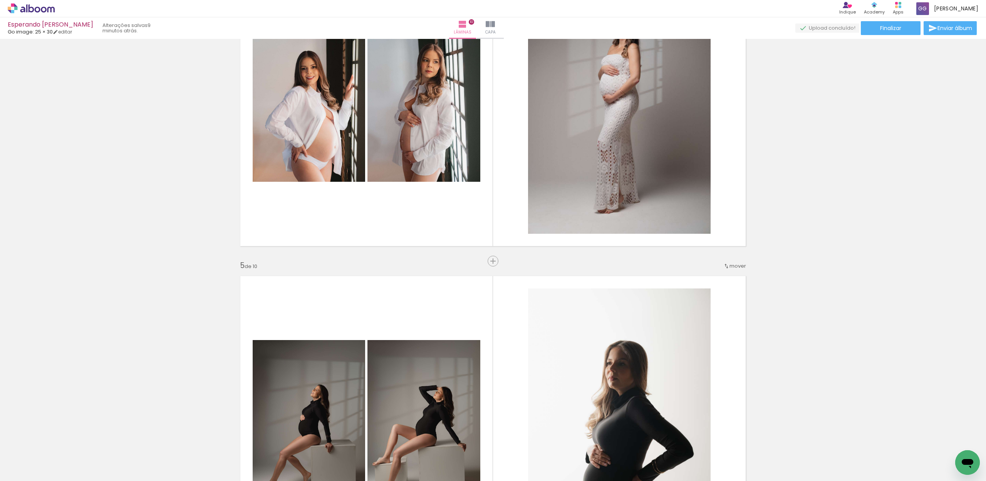
scroll to position [1284, 0]
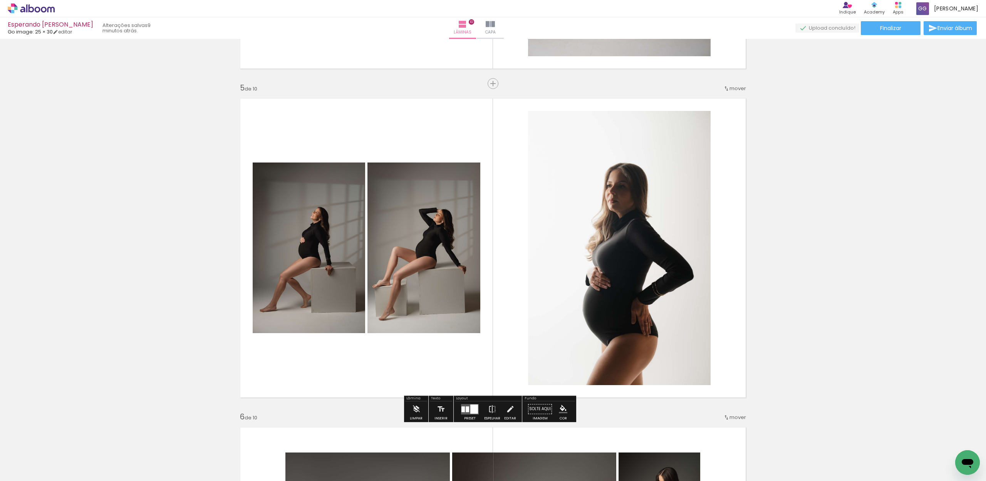
click at [470, 411] on div at bounding box center [474, 408] width 8 height 9
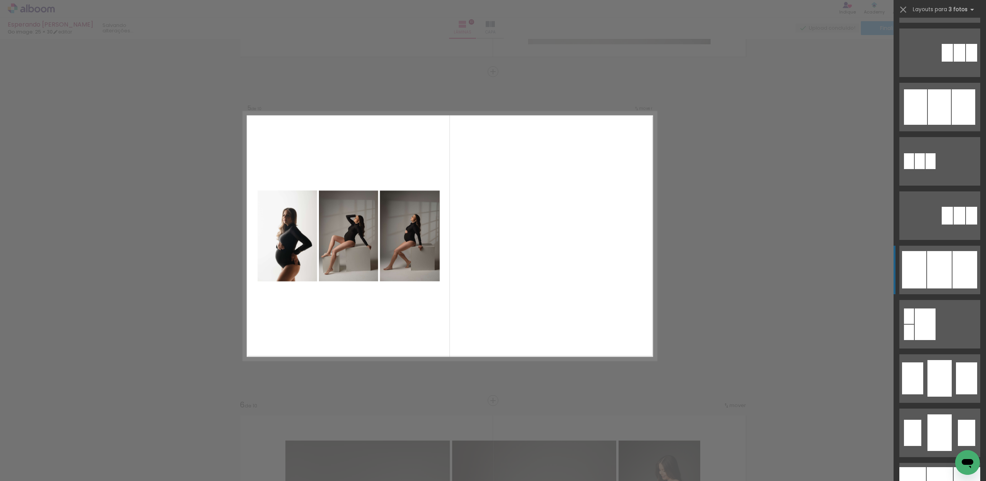
scroll to position [462, 0]
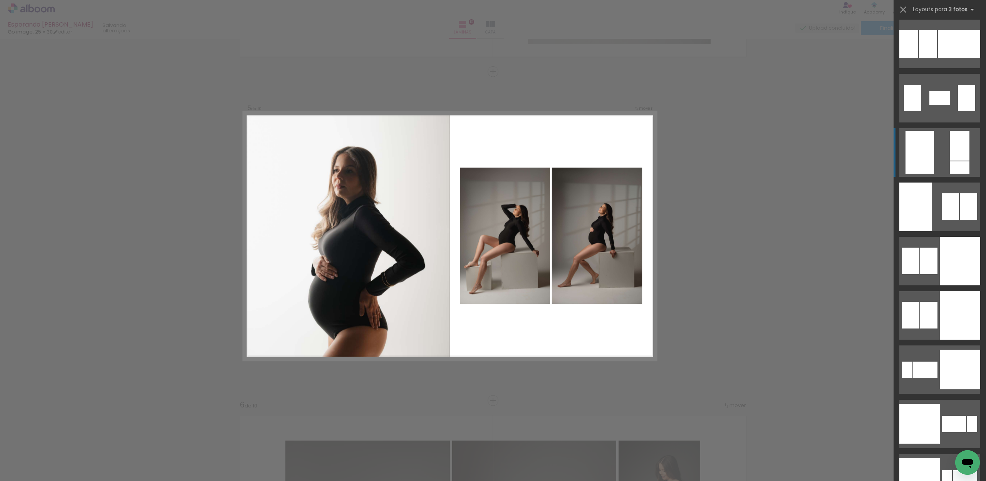
scroll to position [3698, 0]
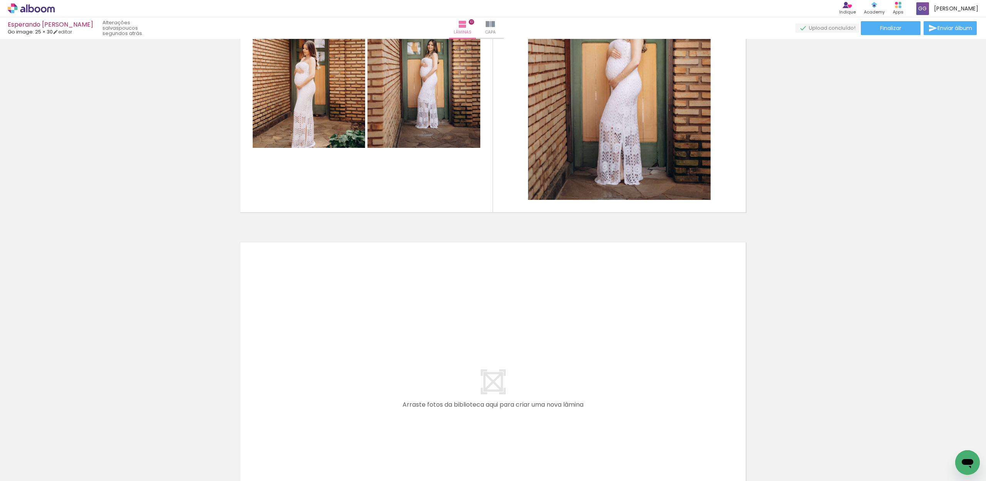
scroll to position [2991, 0]
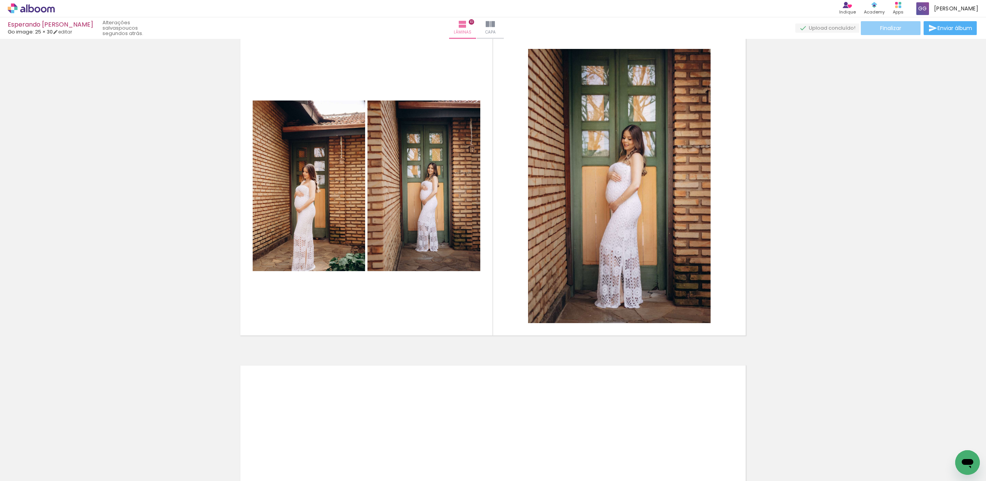
click at [897, 30] on span "Finalizar" at bounding box center [890, 27] width 21 height 5
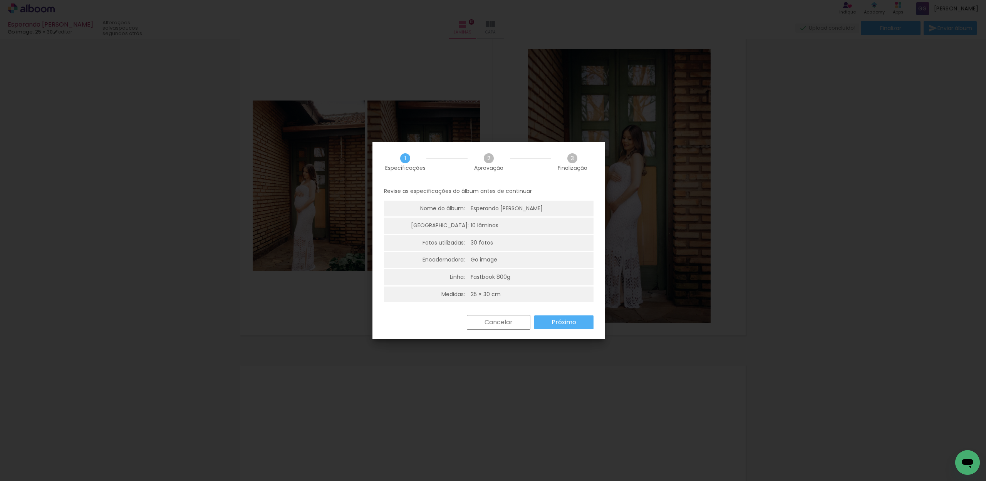
click at [0, 0] on slot "Próximo" at bounding box center [0, 0] width 0 height 0
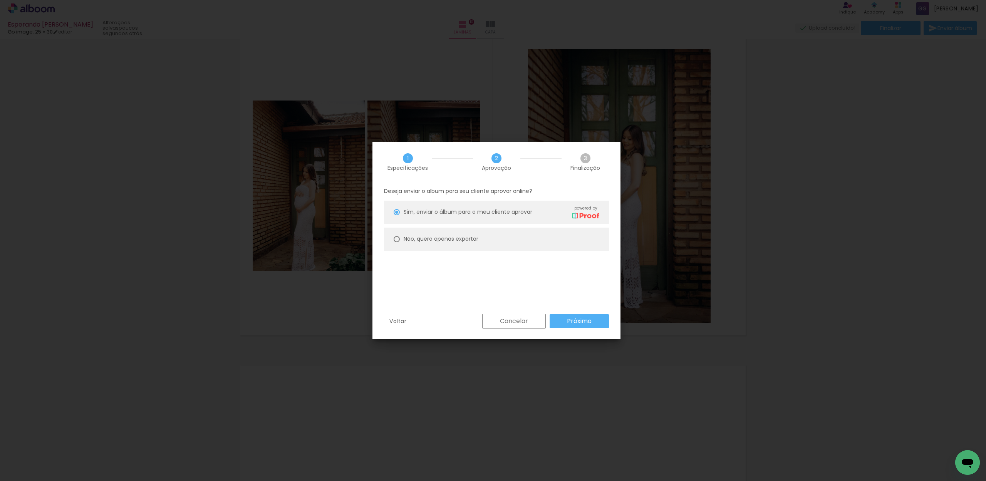
click at [0, 0] on slot "Não, quero apenas exportar" at bounding box center [0, 0] width 0 height 0
type paper-radio-button "on"
click at [0, 0] on slot "Próximo" at bounding box center [0, 0] width 0 height 0
type input "Alta, 300 DPI"
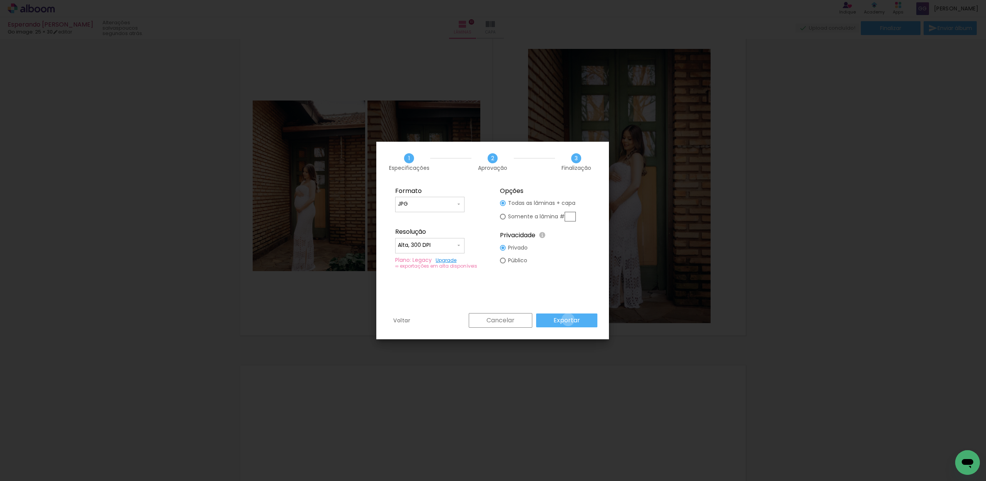
click at [0, 0] on slot "Exportar" at bounding box center [0, 0] width 0 height 0
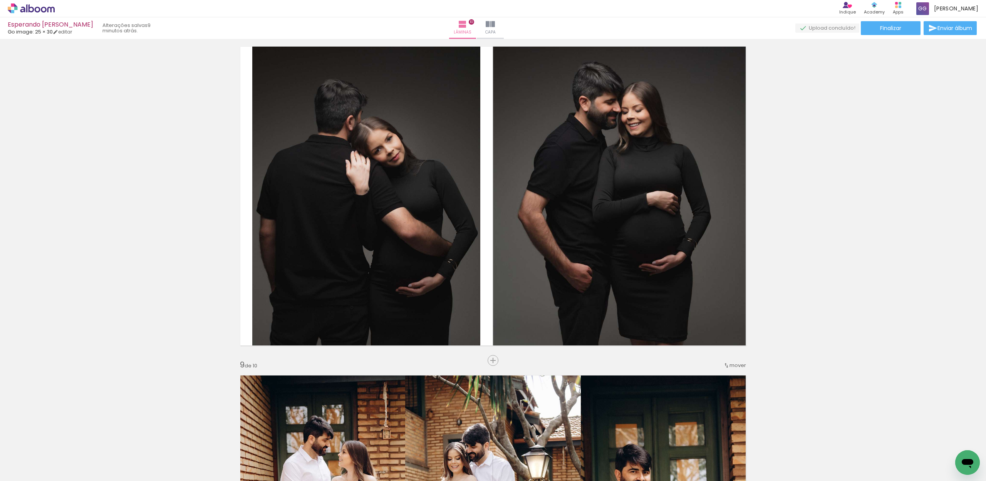
scroll to position [0, 373]
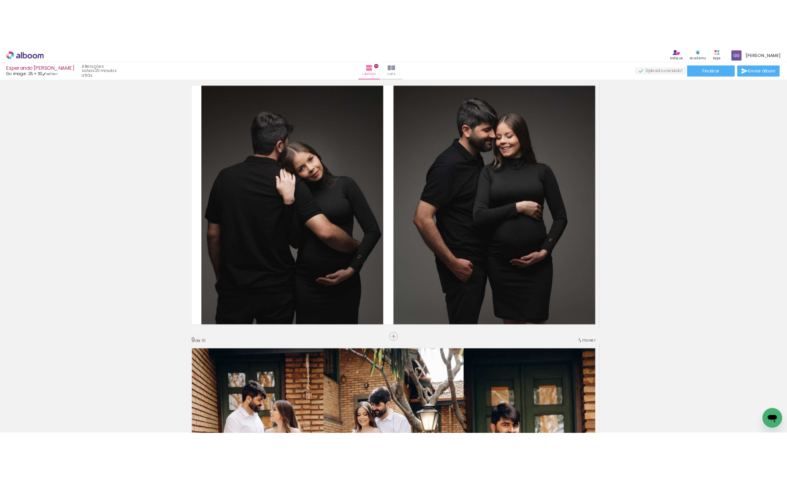
scroll to position [0, 373]
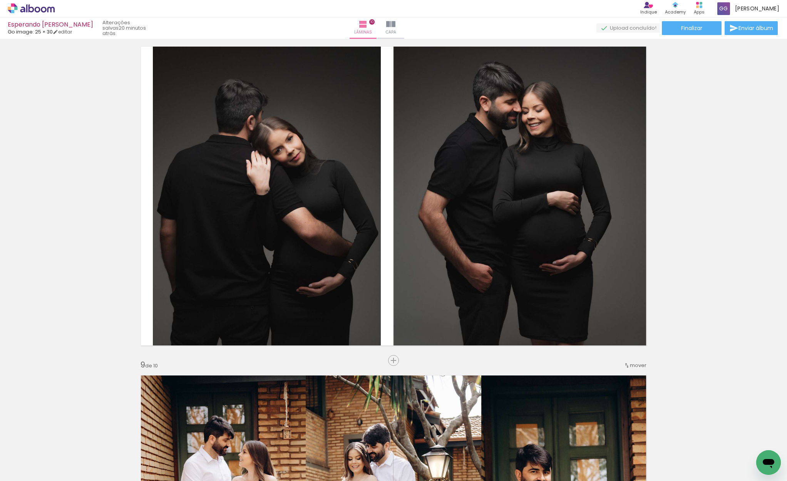
scroll to position [0, 373]
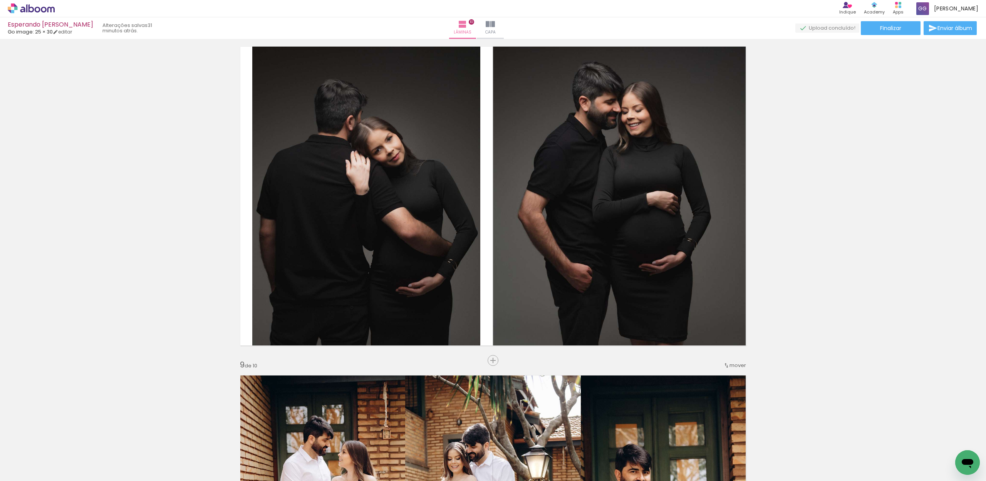
scroll to position [2528, 0]
